Goal: Task Accomplishment & Management: Use online tool/utility

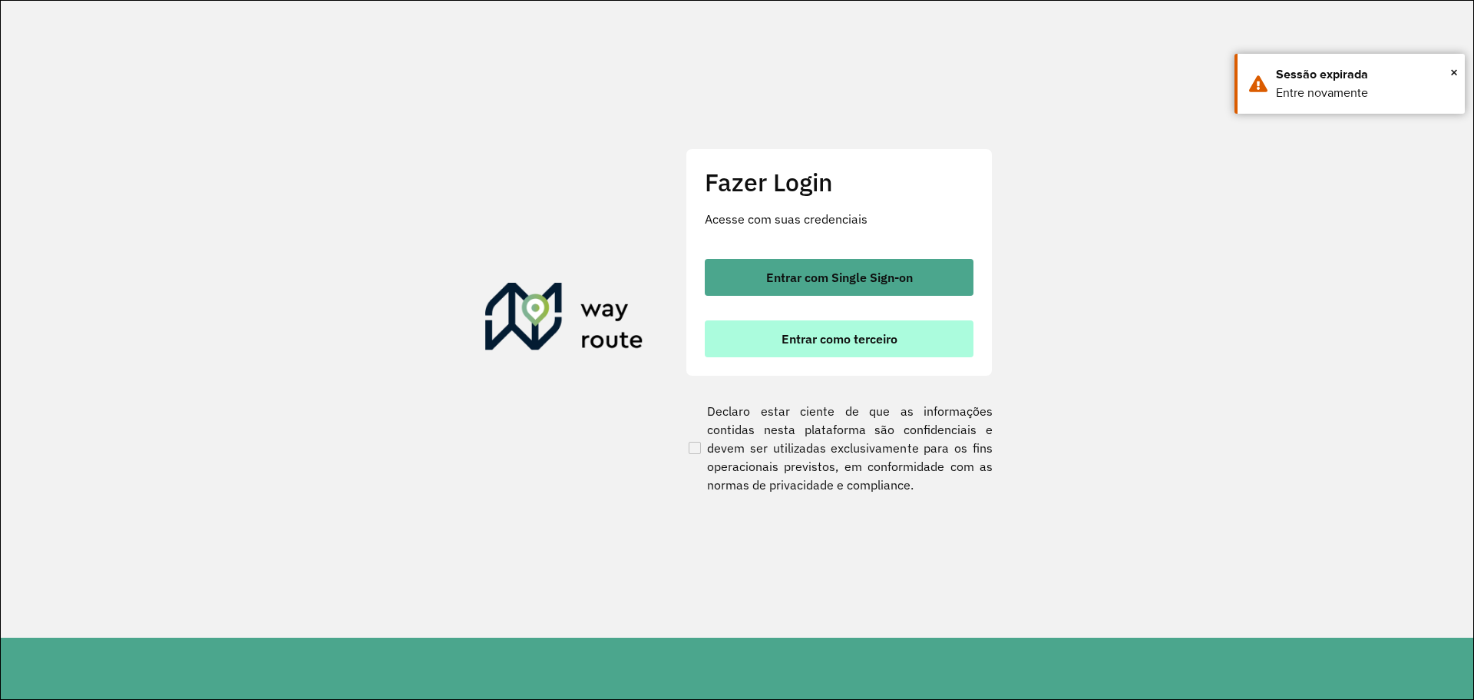
click at [779, 336] on button "Entrar como terceiro" at bounding box center [839, 338] width 269 height 37
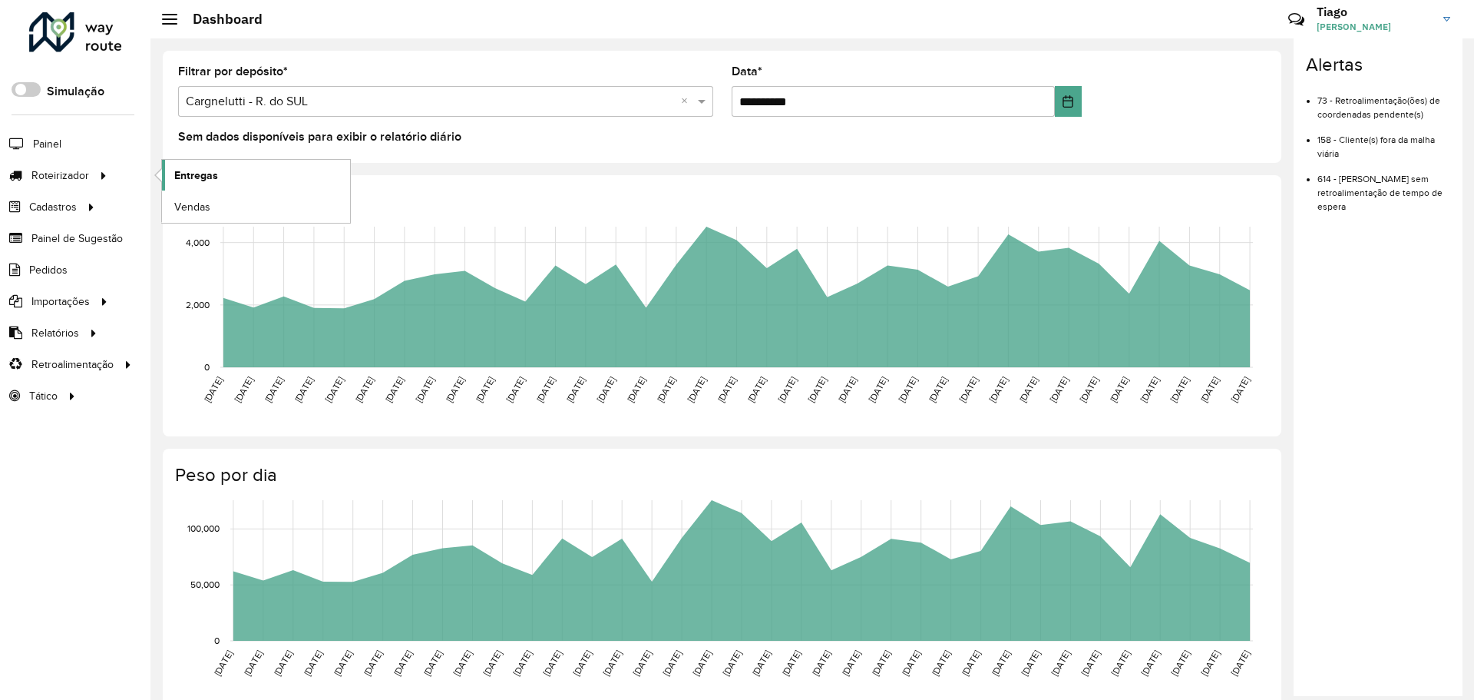
click at [210, 173] on span "Entregas" at bounding box center [196, 175] width 44 height 16
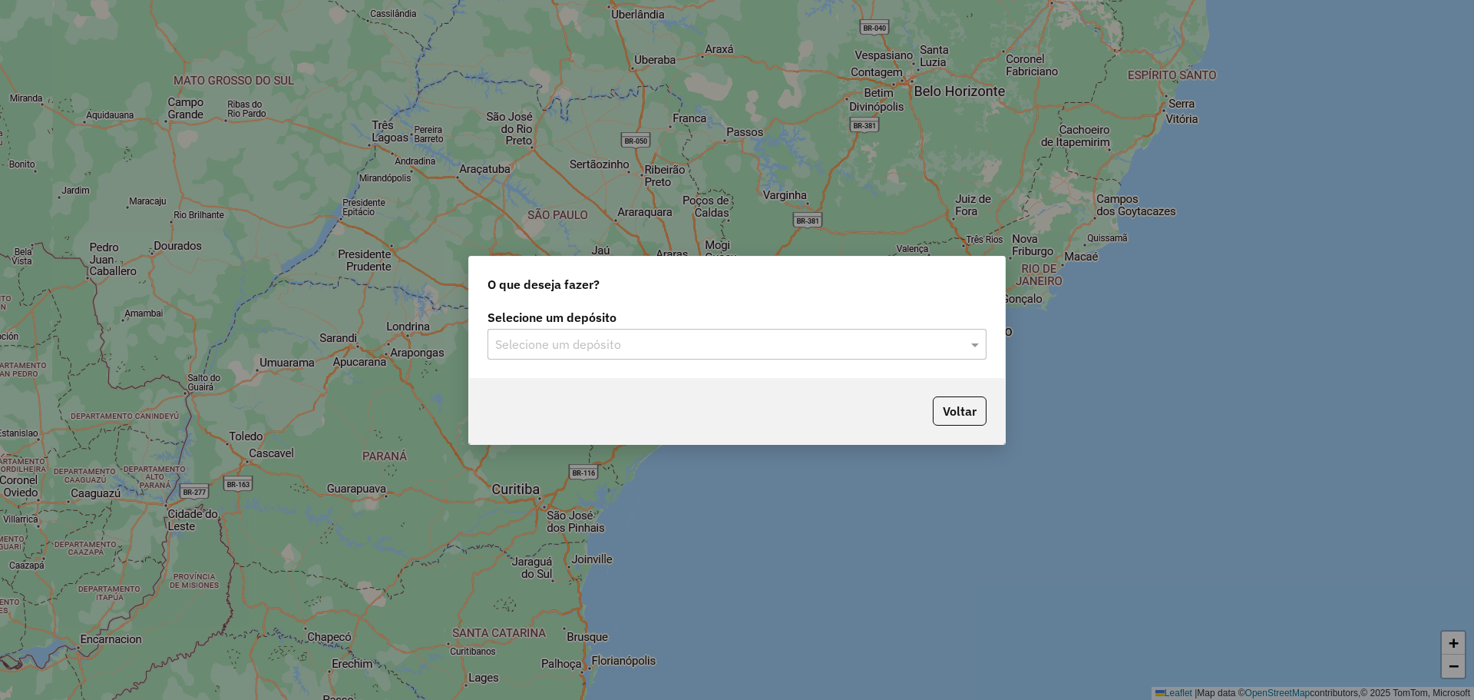
click at [559, 338] on input "text" at bounding box center [721, 345] width 453 height 18
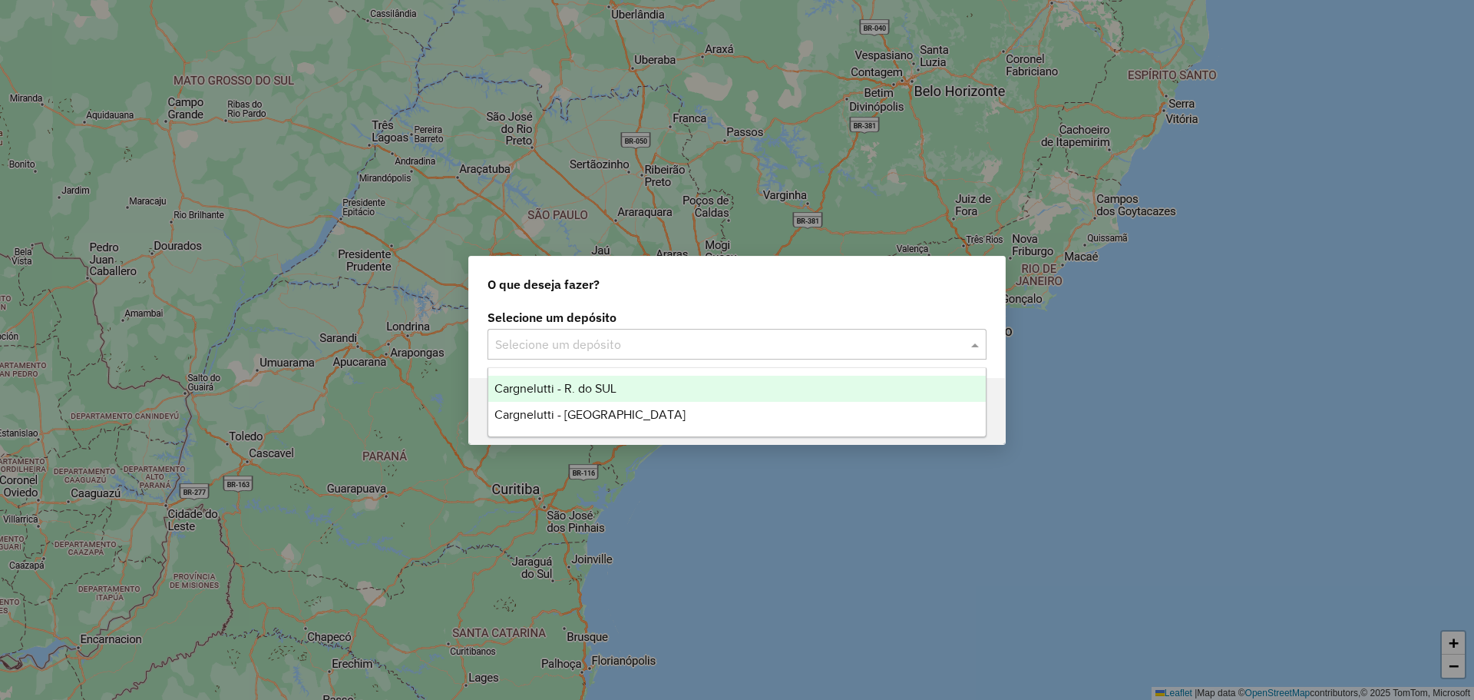
click at [558, 378] on div "Cargnelutti - R. do SUL" at bounding box center [737, 389] width 498 height 26
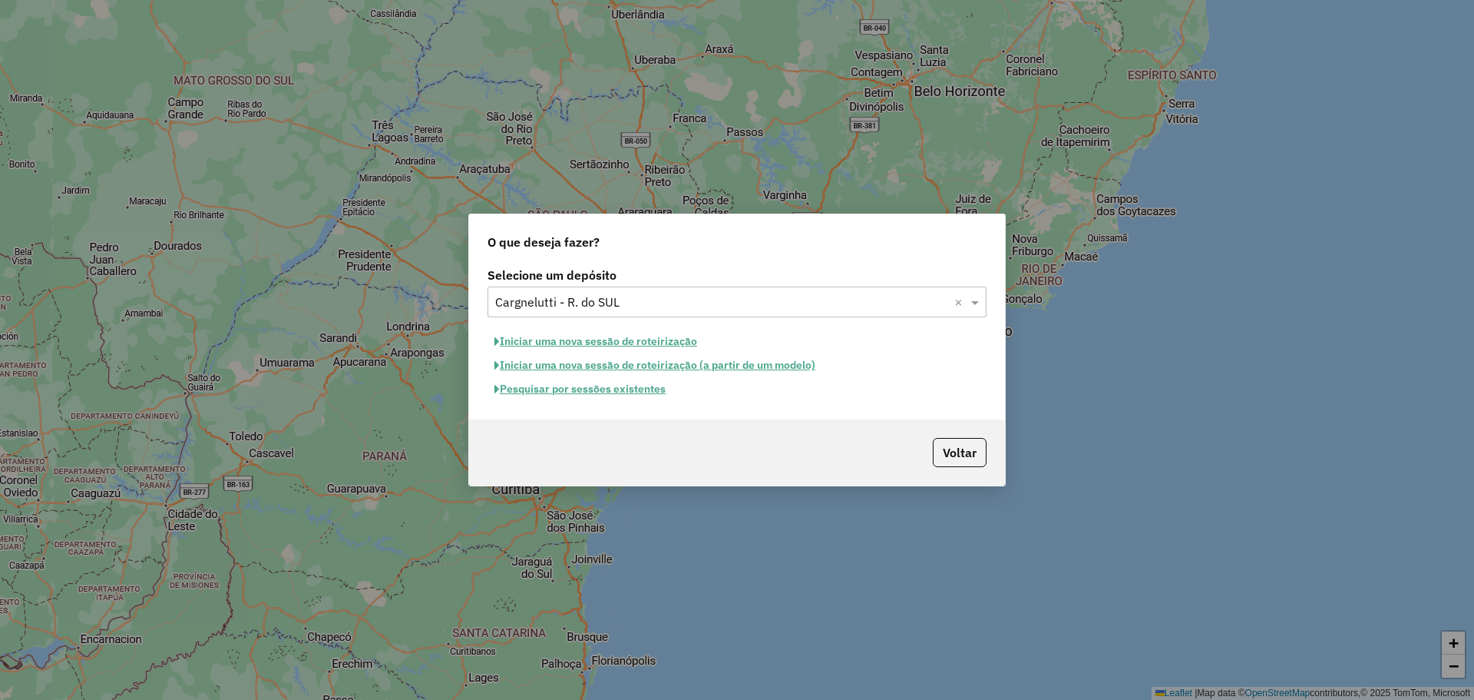
click at [588, 386] on button "Pesquisar por sessões existentes" at bounding box center [580, 389] width 185 height 24
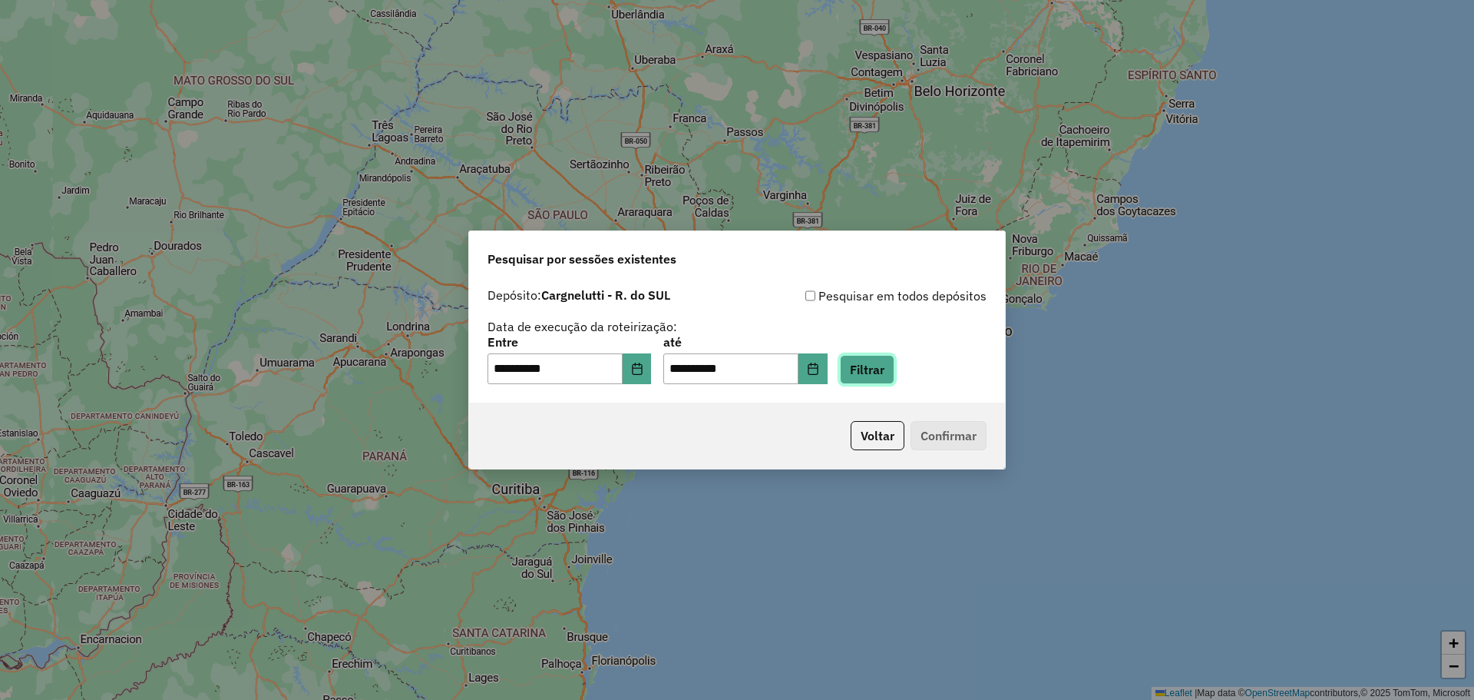
click at [895, 371] on button "Filtrar" at bounding box center [867, 369] width 55 height 29
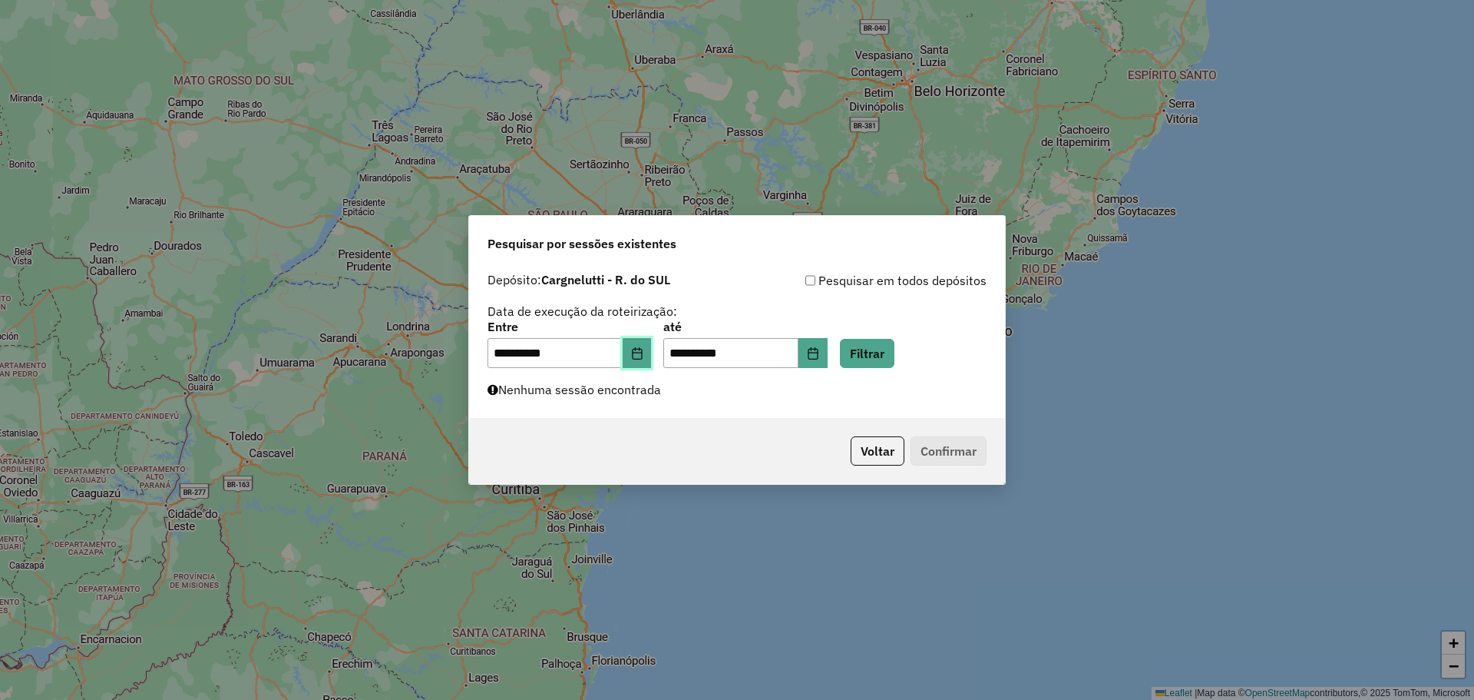
click at [652, 355] on button "Choose Date" at bounding box center [637, 353] width 29 height 31
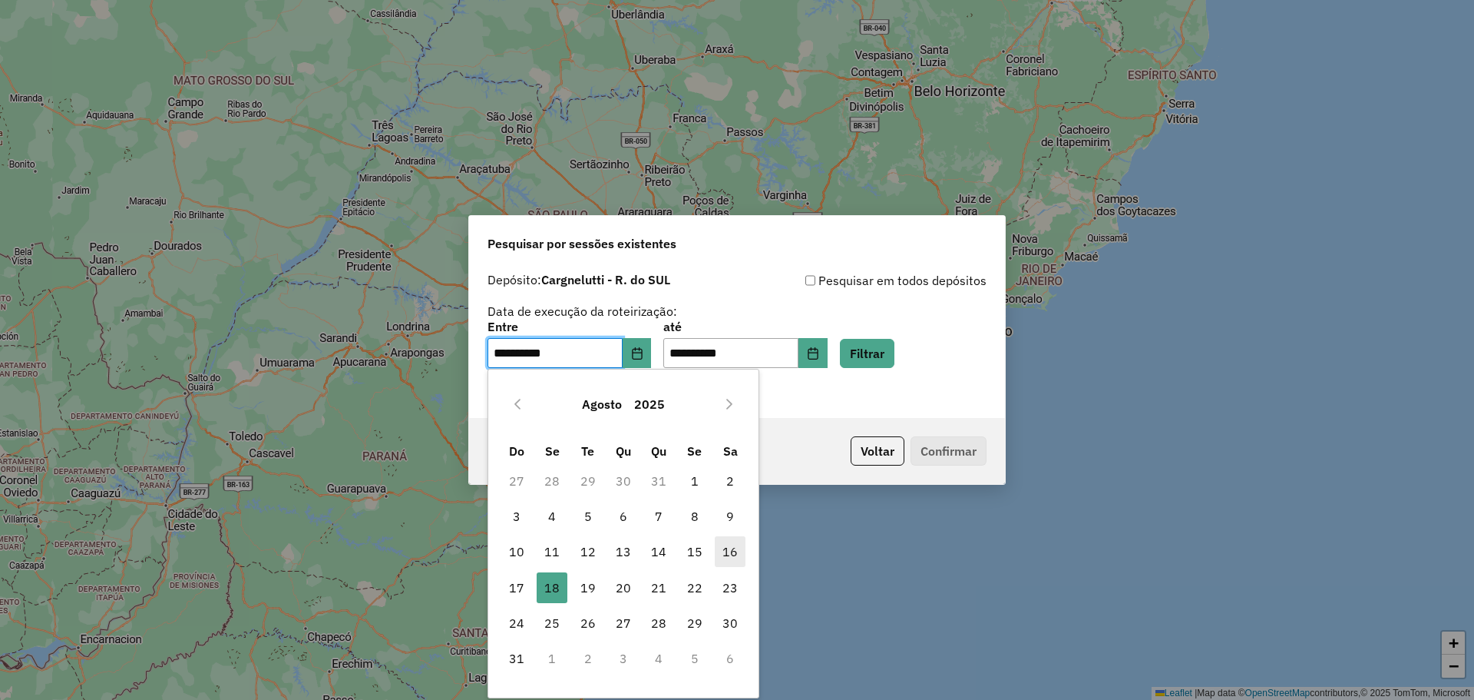
click at [725, 558] on span "16" at bounding box center [730, 551] width 31 height 31
type input "**********"
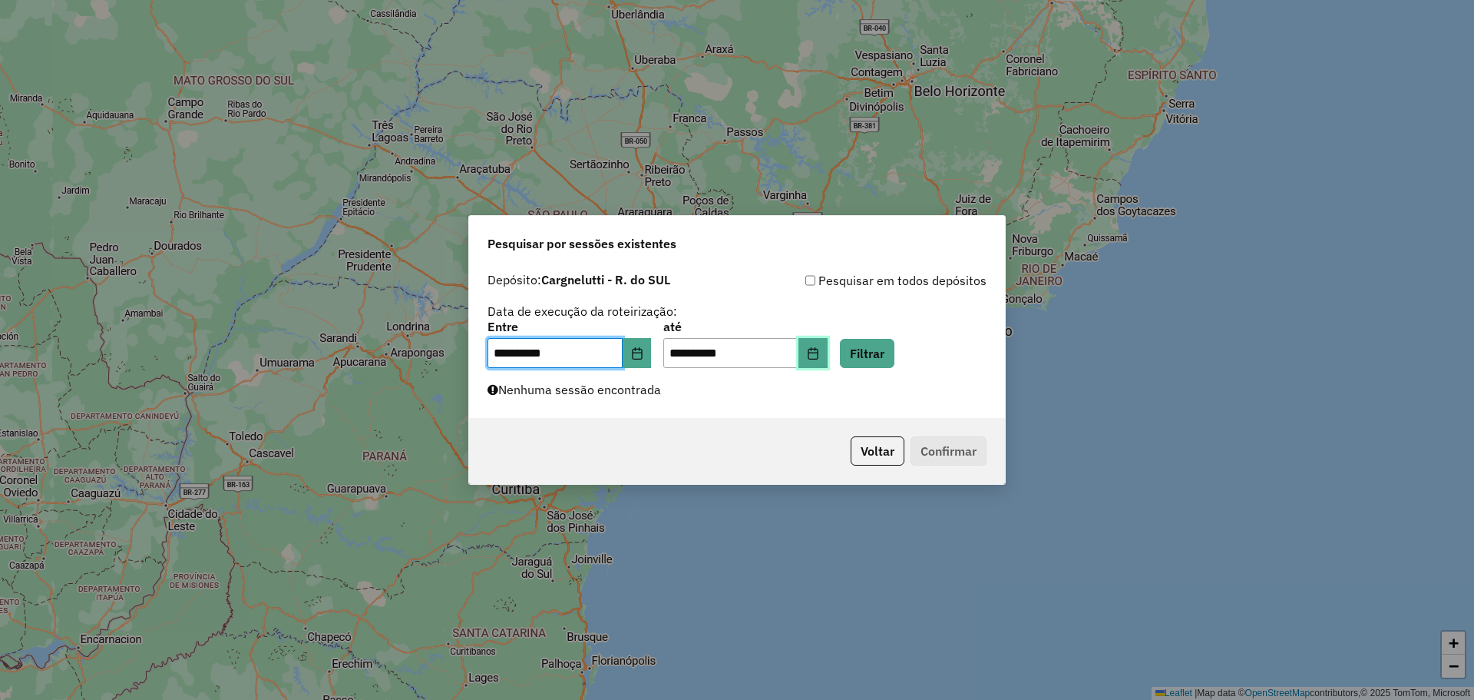
click at [828, 344] on button "Choose Date" at bounding box center [813, 353] width 29 height 31
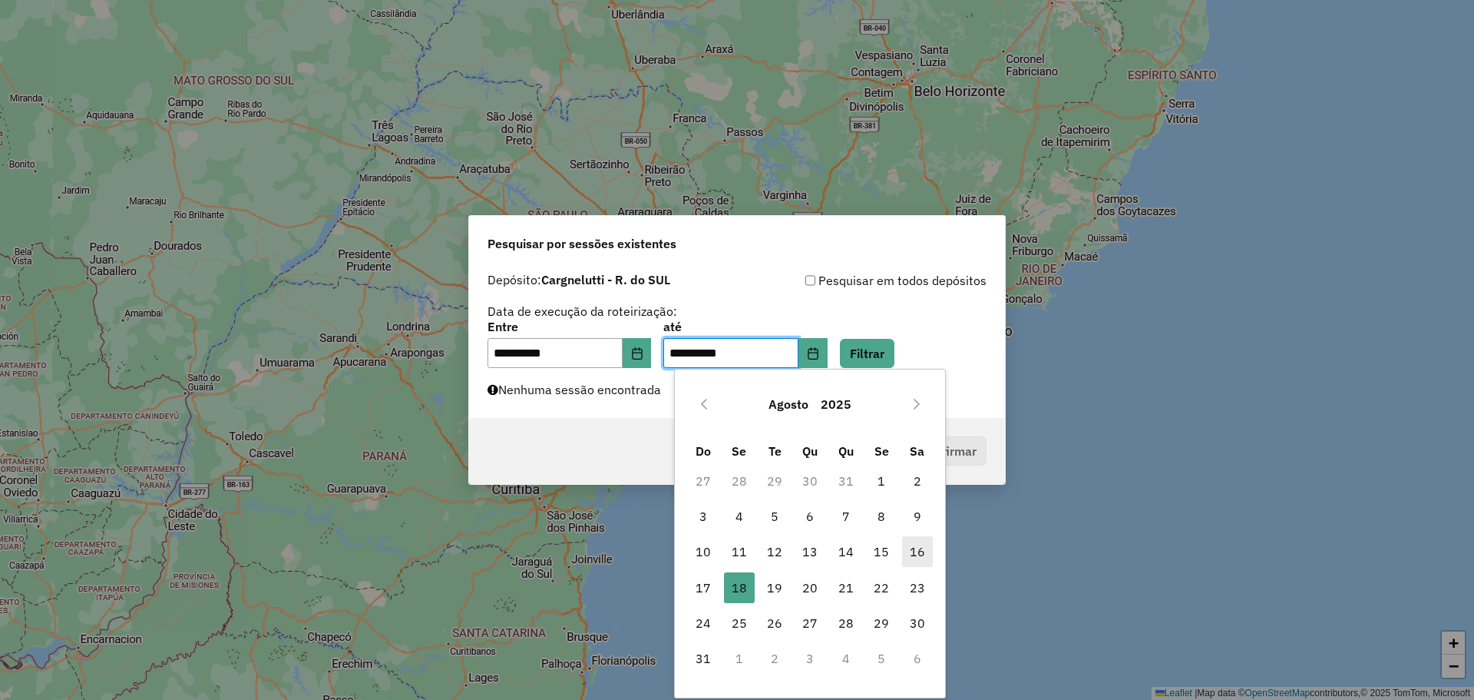
click at [912, 544] on span "16" at bounding box center [917, 551] width 31 height 31
type input "**********"
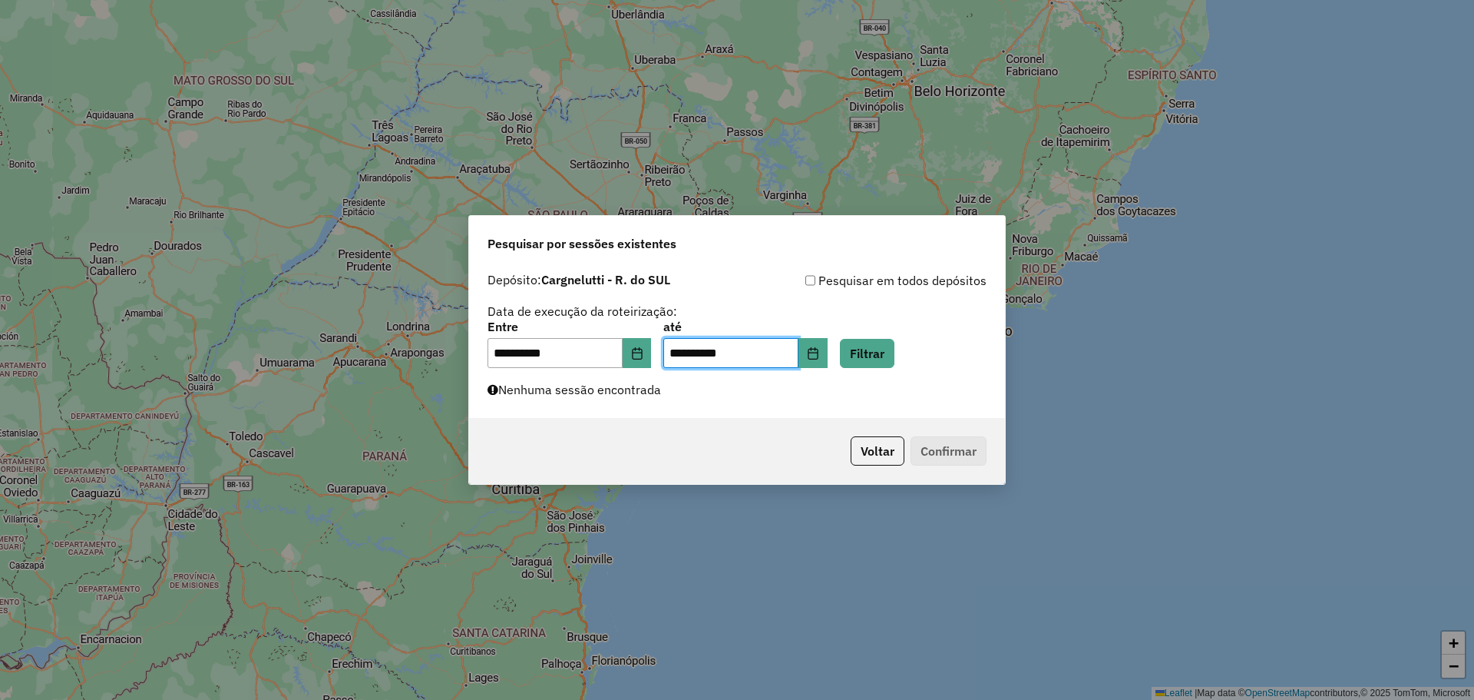
click at [892, 369] on div "**********" at bounding box center [737, 342] width 536 height 154
click at [893, 355] on button "Filtrar" at bounding box center [867, 353] width 55 height 29
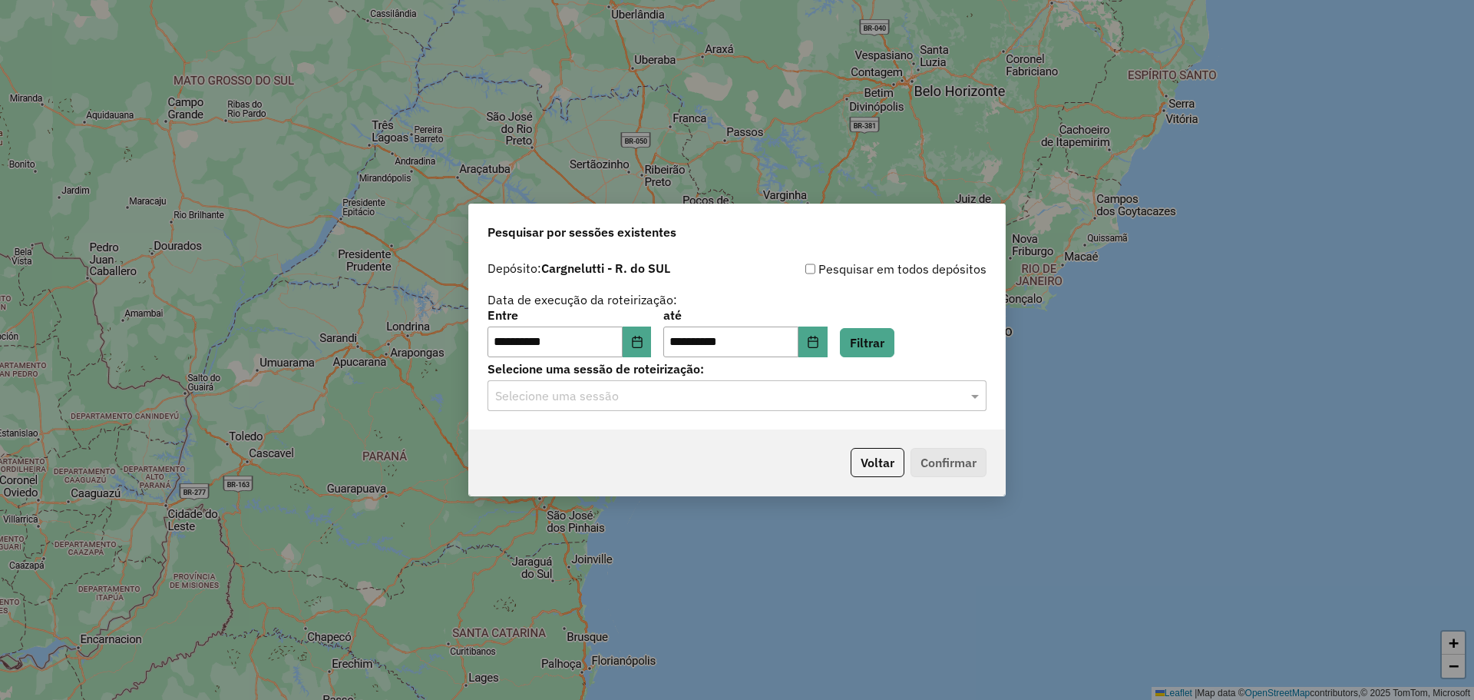
click at [774, 398] on input "text" at bounding box center [721, 396] width 453 height 18
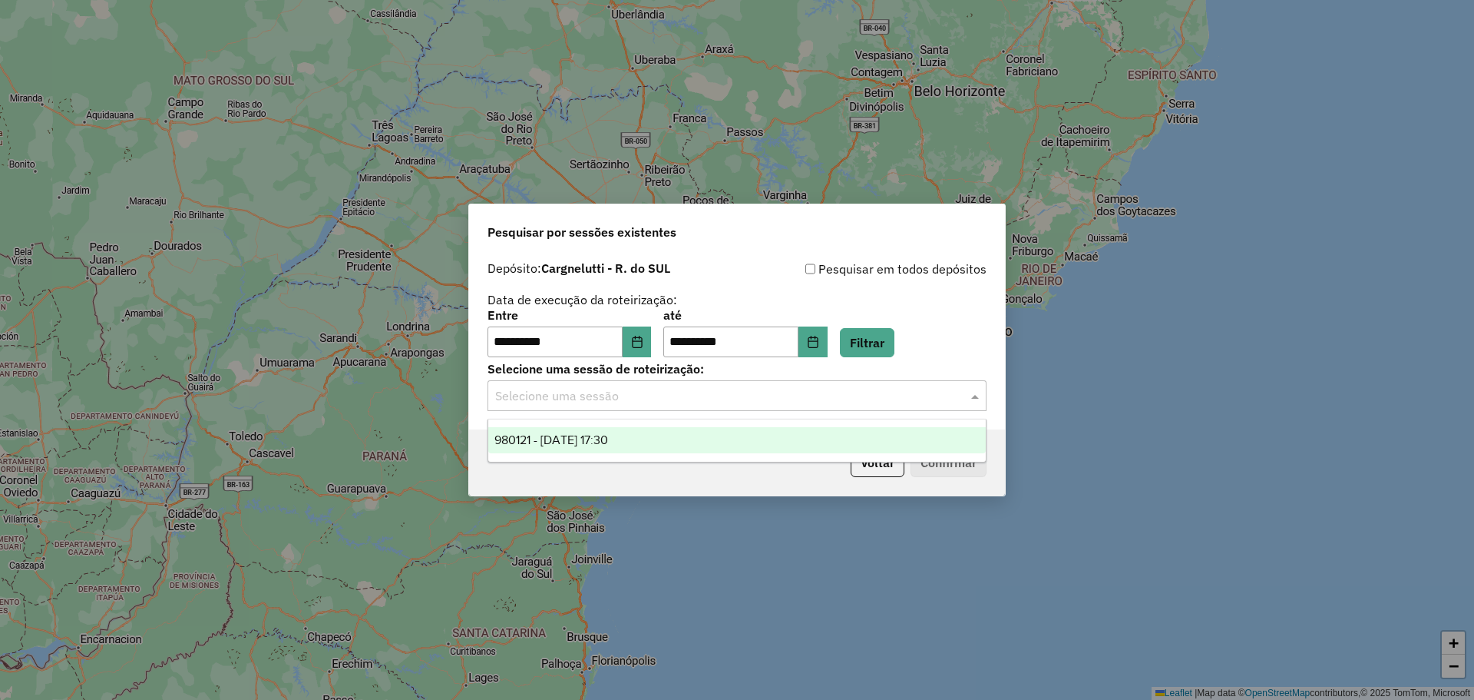
click at [695, 435] on div "980121 - [DATE] 17:30" at bounding box center [737, 440] width 498 height 26
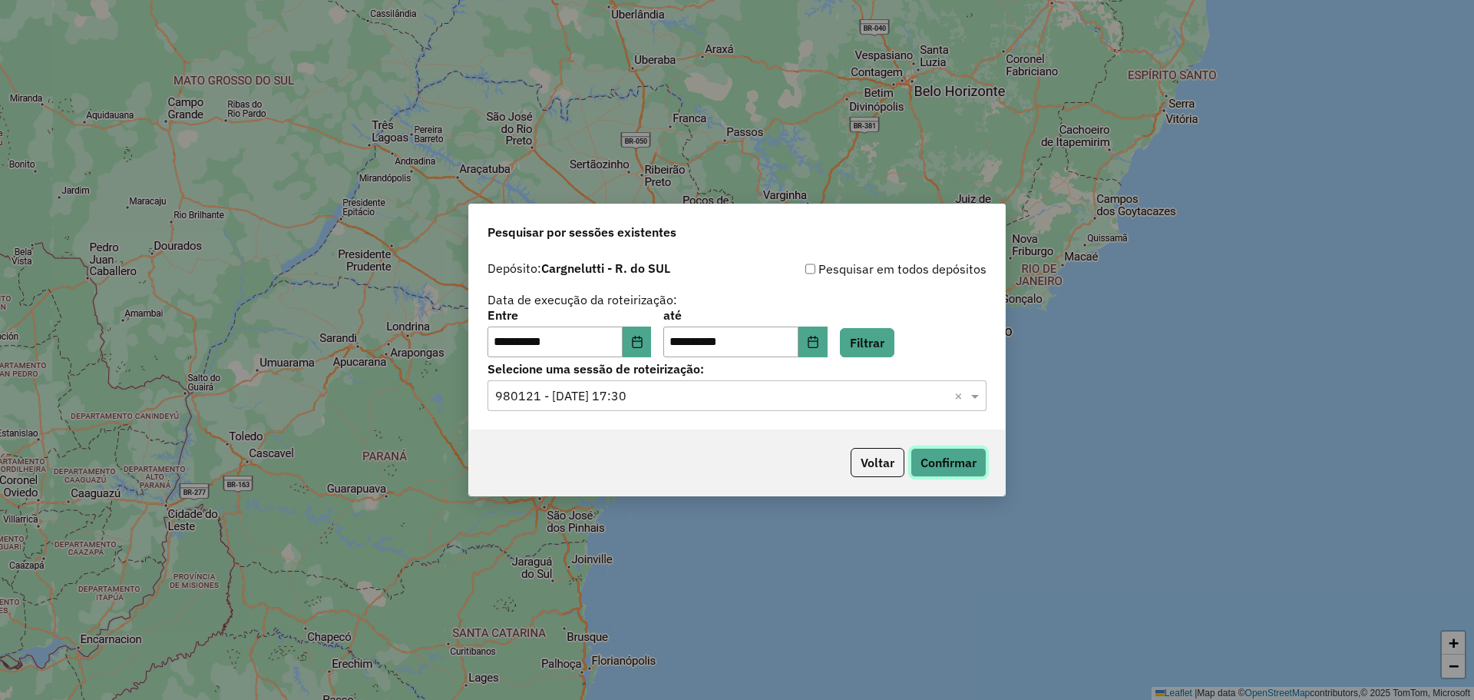
click at [961, 459] on button "Confirmar" at bounding box center [949, 462] width 76 height 29
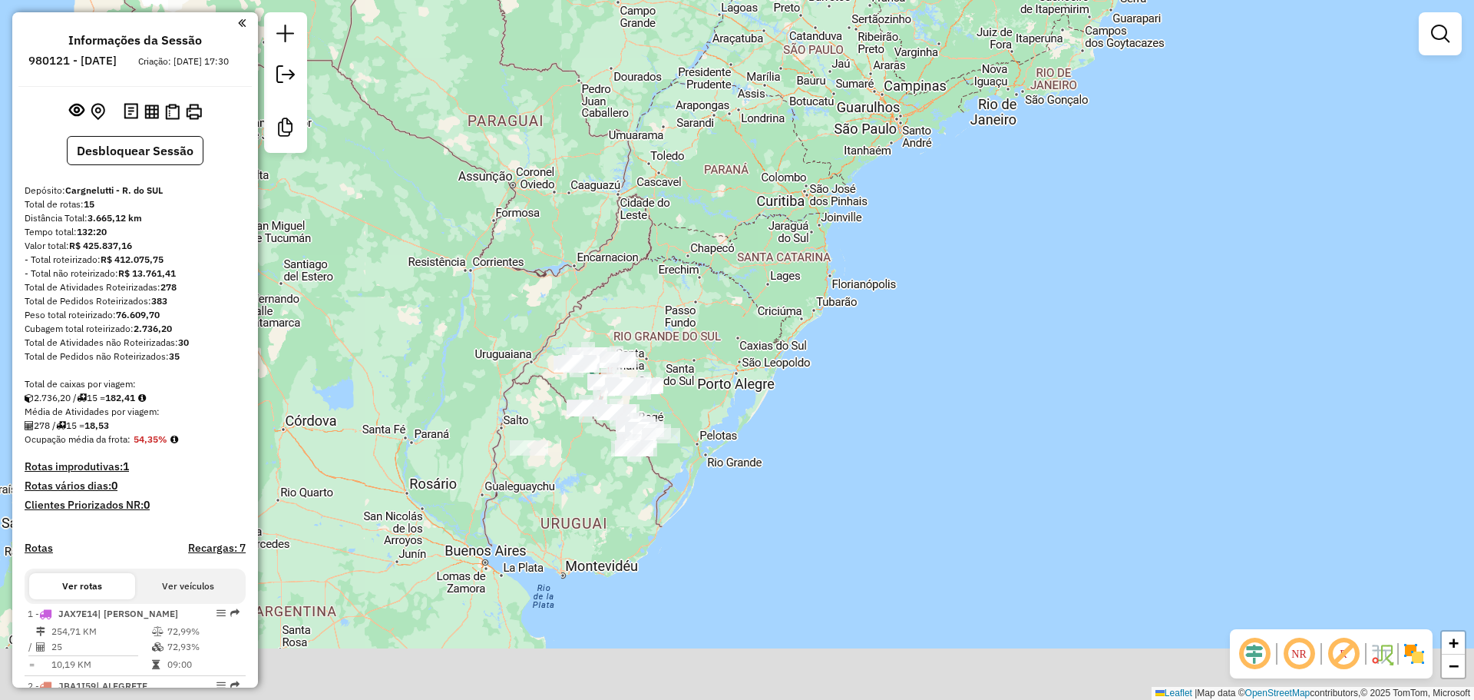
drag, startPoint x: 574, startPoint y: 523, endPoint x: 568, endPoint y: 423, distance: 100.1
click at [558, 462] on div "Janela de atendimento Grade de atendimento Capacidade Transportadoras Veículos …" at bounding box center [737, 350] width 1474 height 700
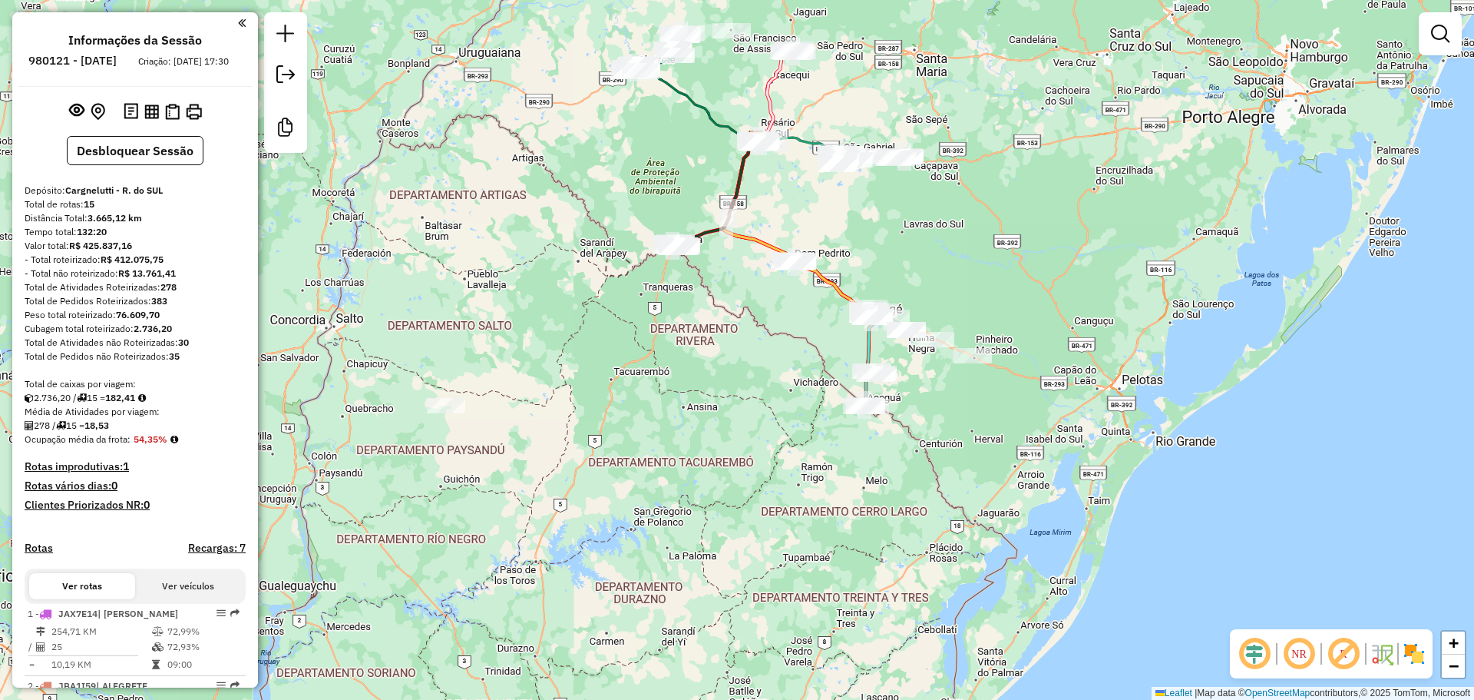
drag, startPoint x: 597, startPoint y: 413, endPoint x: 620, endPoint y: 389, distance: 33.2
click at [637, 391] on div "Janela de atendimento Grade de atendimento Capacidade Transportadoras Veículos …" at bounding box center [737, 350] width 1474 height 700
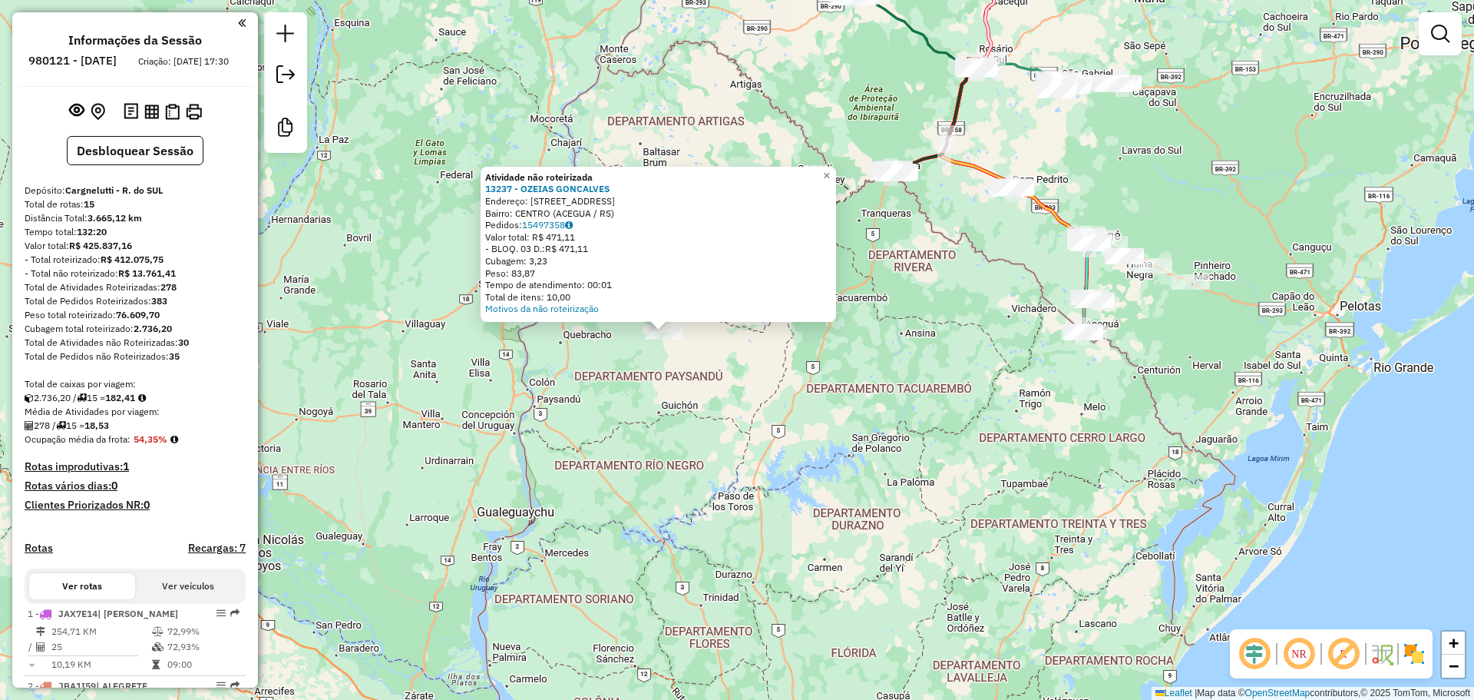
drag, startPoint x: 868, startPoint y: 432, endPoint x: 795, endPoint y: 414, distance: 75.2
click at [795, 414] on div "Atividade não roteirizada 13237 - OZEIAS GONCALVES Endereço: Rua Quinhentos e O…" at bounding box center [737, 350] width 1474 height 700
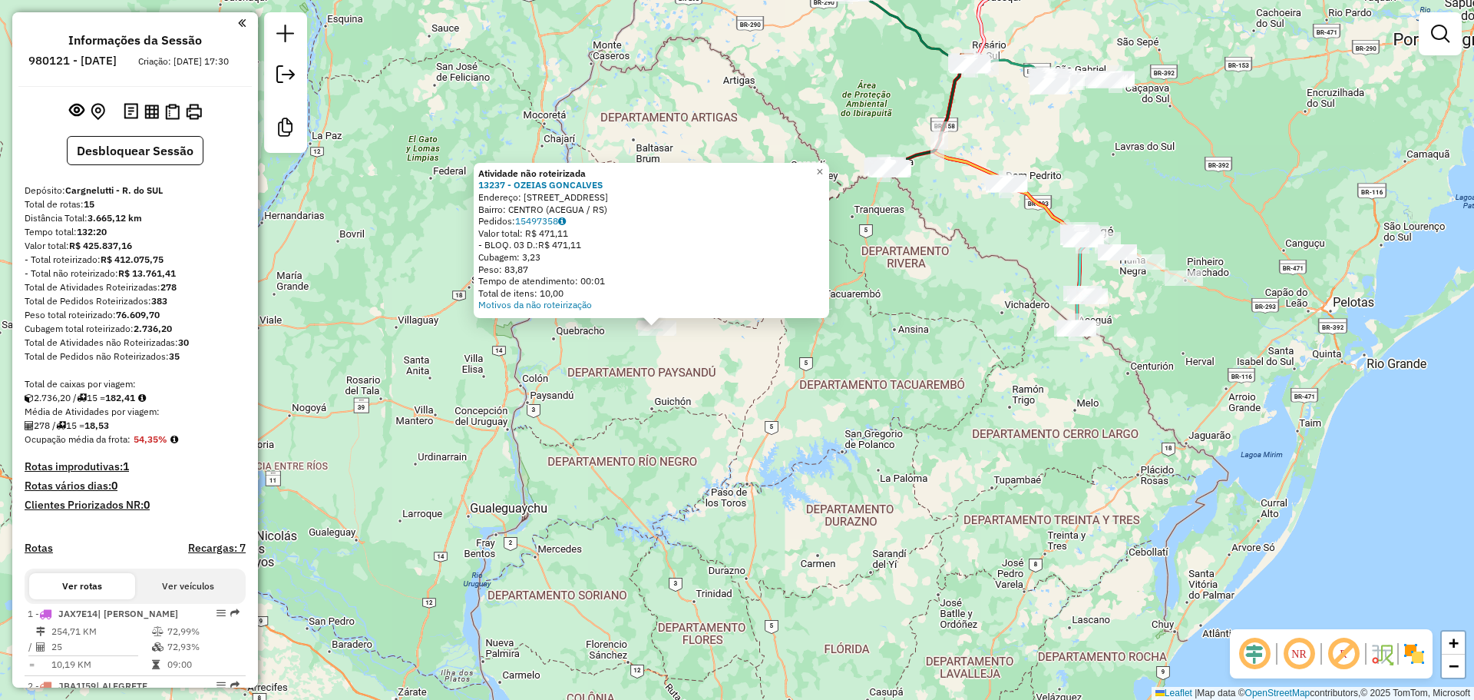
drag, startPoint x: 795, startPoint y: 414, endPoint x: 788, endPoint y: 410, distance: 7.9
click at [788, 410] on div "Atividade não roteirizada 13237 - OZEIAS GONCALVES Endereço: Rua Quinhentos e O…" at bounding box center [737, 350] width 1474 height 700
click at [677, 425] on div "Atividade não roteirizada 13237 - OZEIAS GONCALVES Endereço: Rua Quinhentos e O…" at bounding box center [737, 350] width 1474 height 700
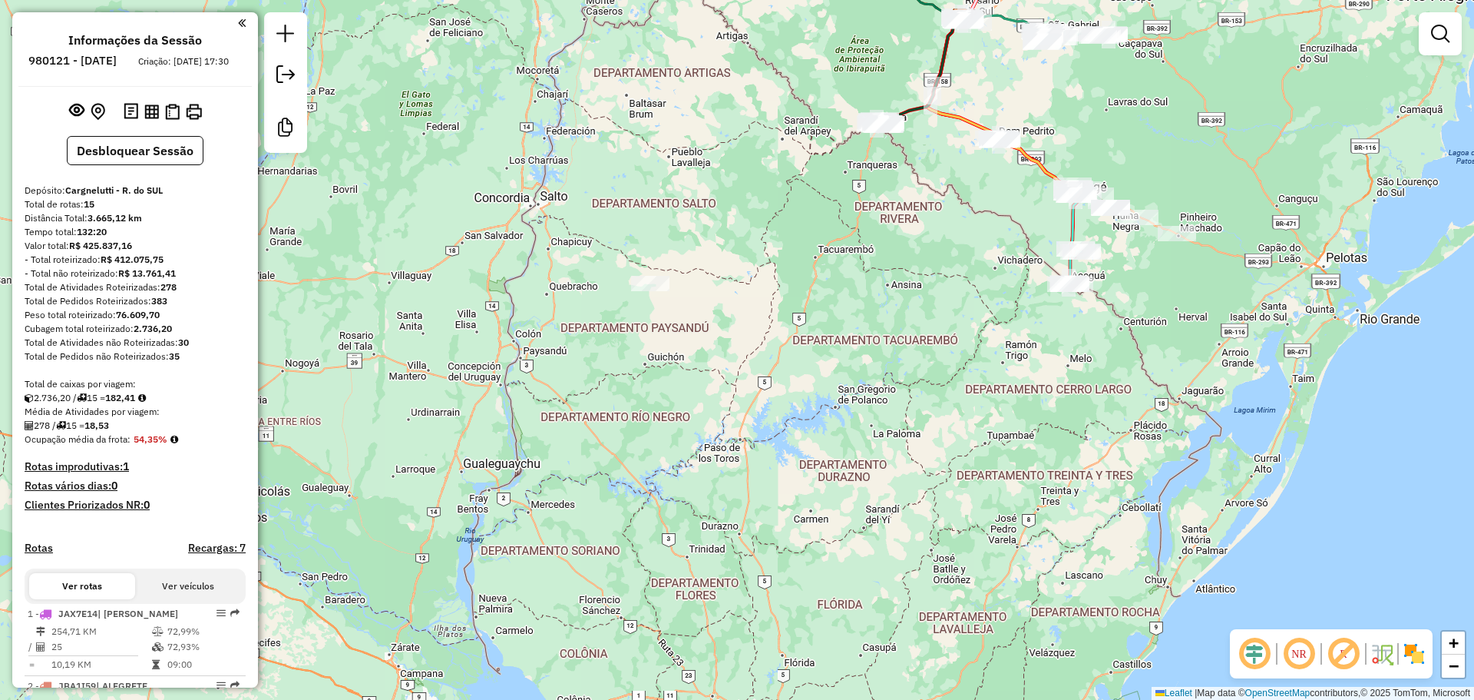
click at [733, 306] on div "Janela de atendimento Grade de atendimento Capacidade Transportadoras Veículos …" at bounding box center [737, 350] width 1474 height 700
